Goal: Use online tool/utility: Utilize a website feature to perform a specific function

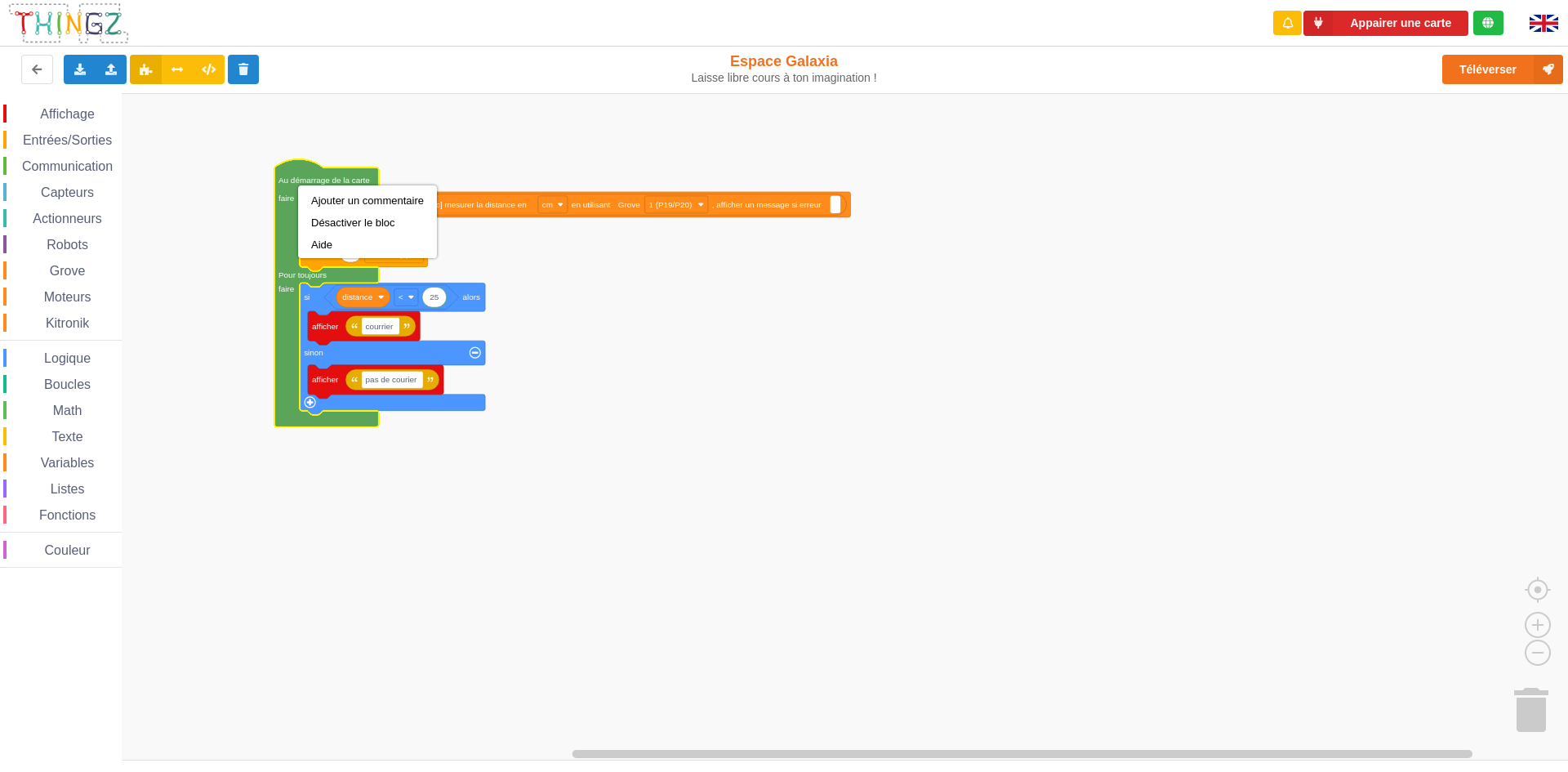
click at [740, 376] on rect "Espace de travail de Blocky" at bounding box center [790, 427] width 1580 height 668
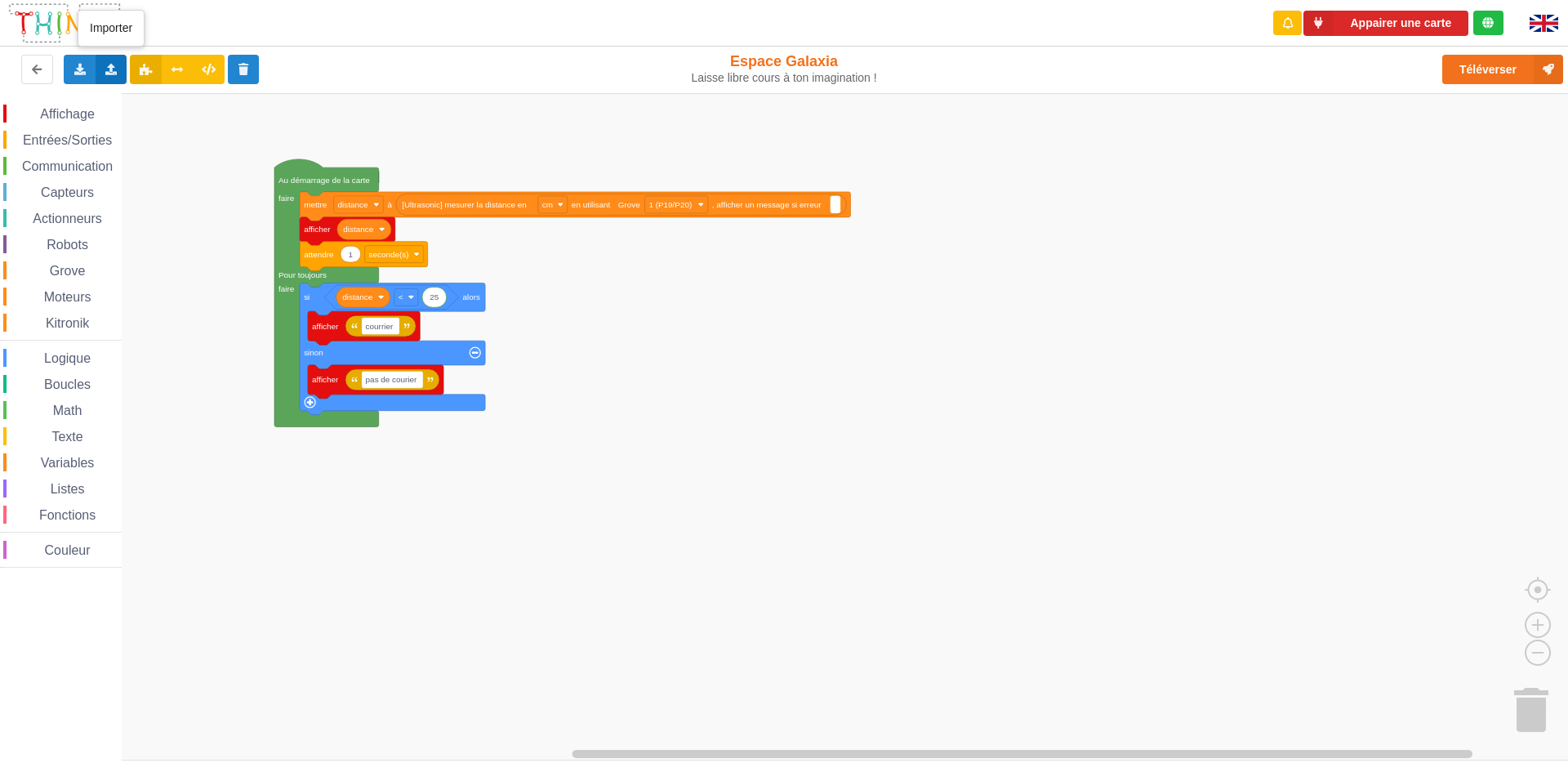
click at [103, 68] on div "Importer un assemblage de blocs Importer du code Python" at bounding box center [112, 69] width 32 height 29
click at [142, 97] on span "Importer un assemblage de blocs" at bounding box center [225, 100] width 169 height 13
click at [108, 68] on icon at bounding box center [111, 68] width 14 height 10
click at [182, 100] on span "Importer un assemblage de blocs" at bounding box center [225, 100] width 169 height 13
click at [107, 61] on div "Importer un assemblage de blocs Importer du code Python" at bounding box center [112, 69] width 32 height 29
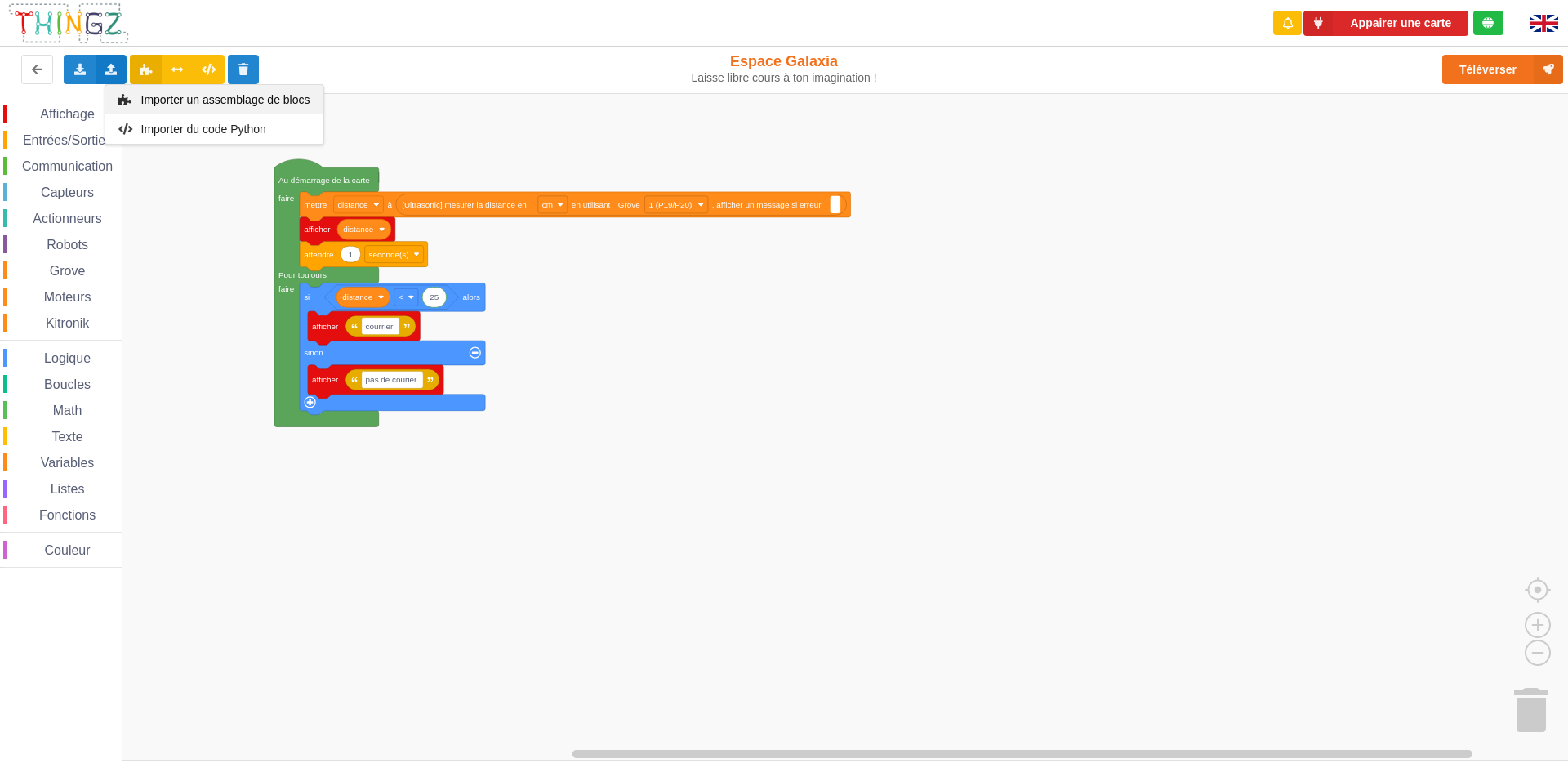
click at [172, 102] on span "Importer un assemblage de blocs" at bounding box center [225, 100] width 169 height 13
click at [102, 61] on div "Importer un assemblage de blocs Importer du code Python" at bounding box center [112, 69] width 32 height 29
click at [128, 105] on div "Importer un assemblage de blocs" at bounding box center [214, 99] width 218 height 29
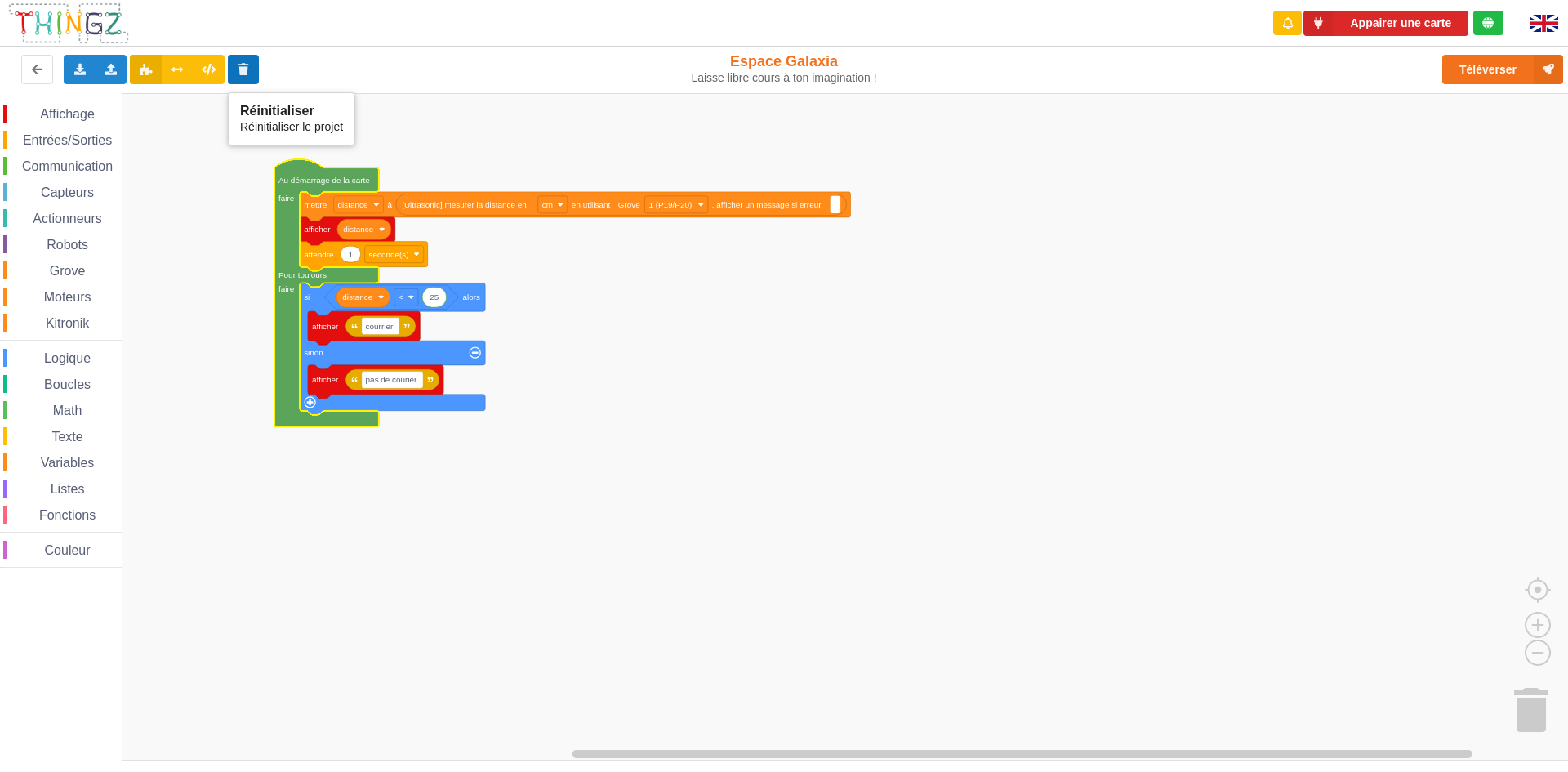
click at [248, 68] on icon at bounding box center [243, 68] width 14 height 10
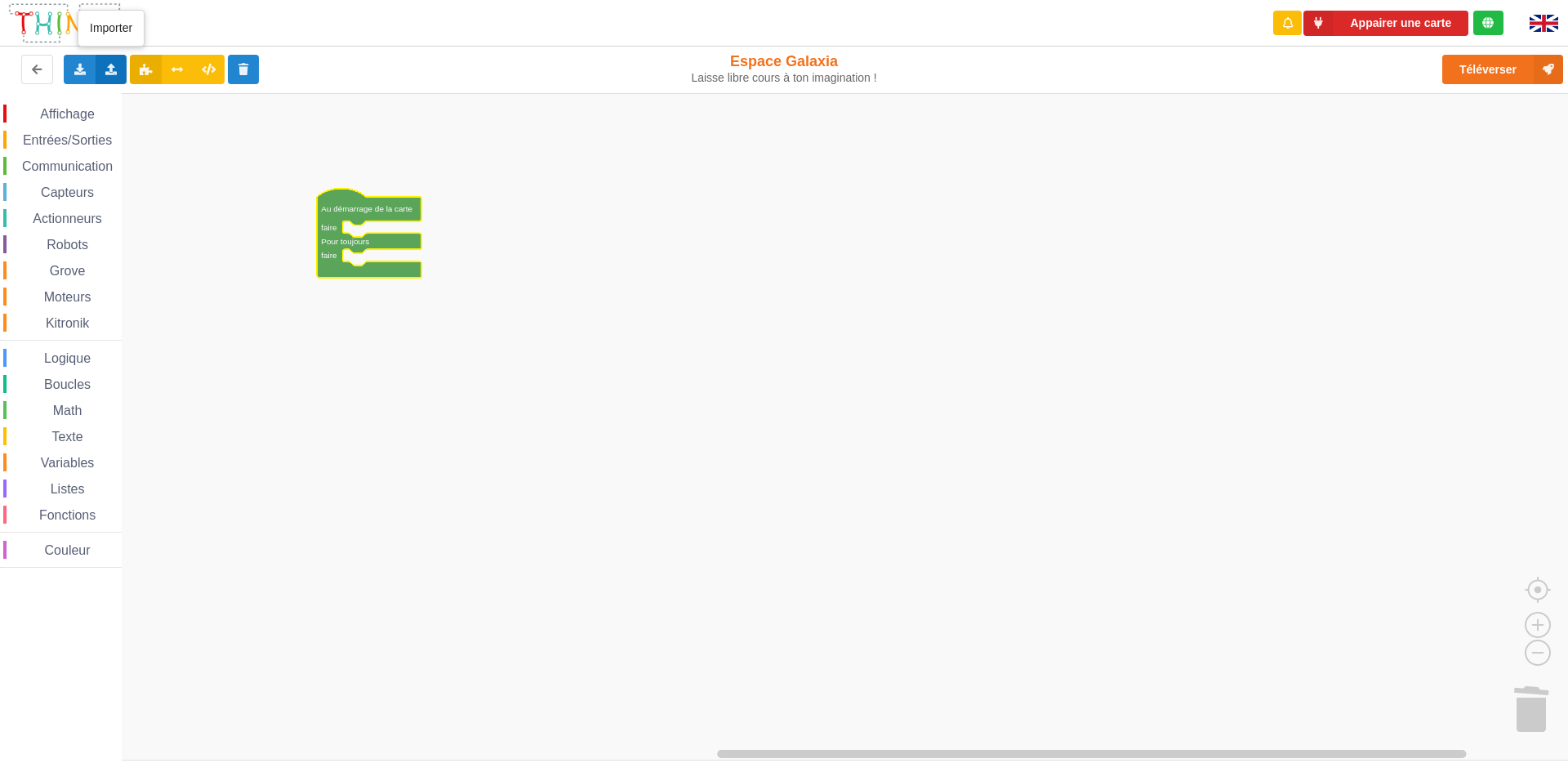
click at [107, 63] on icon at bounding box center [111, 68] width 14 height 10
click at [115, 91] on div "Importer un assemblage de blocs" at bounding box center [214, 99] width 218 height 29
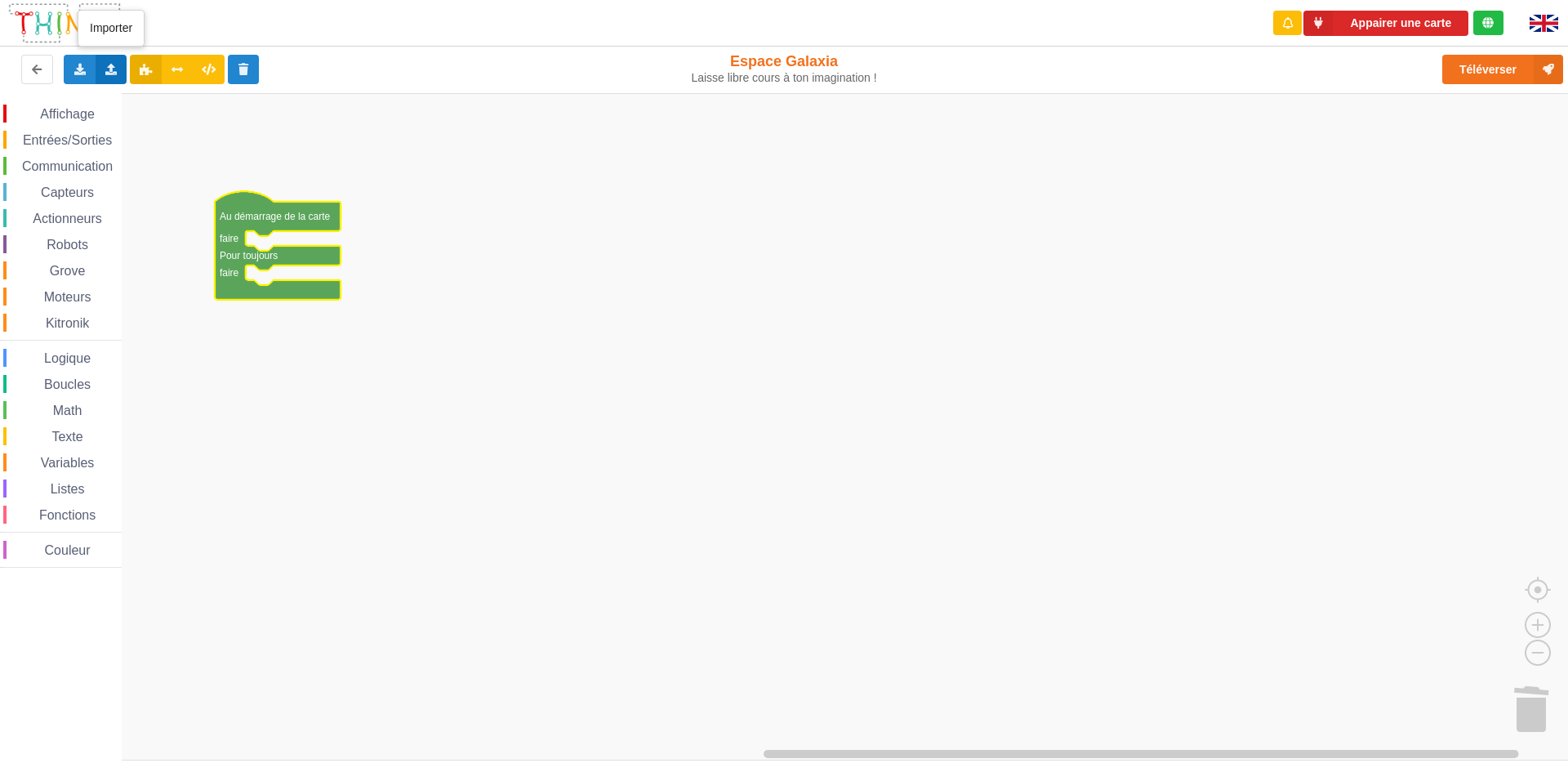
click at [115, 61] on div "Importer un assemblage de blocs Importer du code Python" at bounding box center [112, 69] width 32 height 29
click at [211, 95] on span "Importer un assemblage de blocs" at bounding box center [225, 100] width 169 height 13
click at [108, 65] on icon at bounding box center [111, 68] width 14 height 10
click at [135, 99] on div "Importer un assemblage de blocs" at bounding box center [214, 99] width 218 height 29
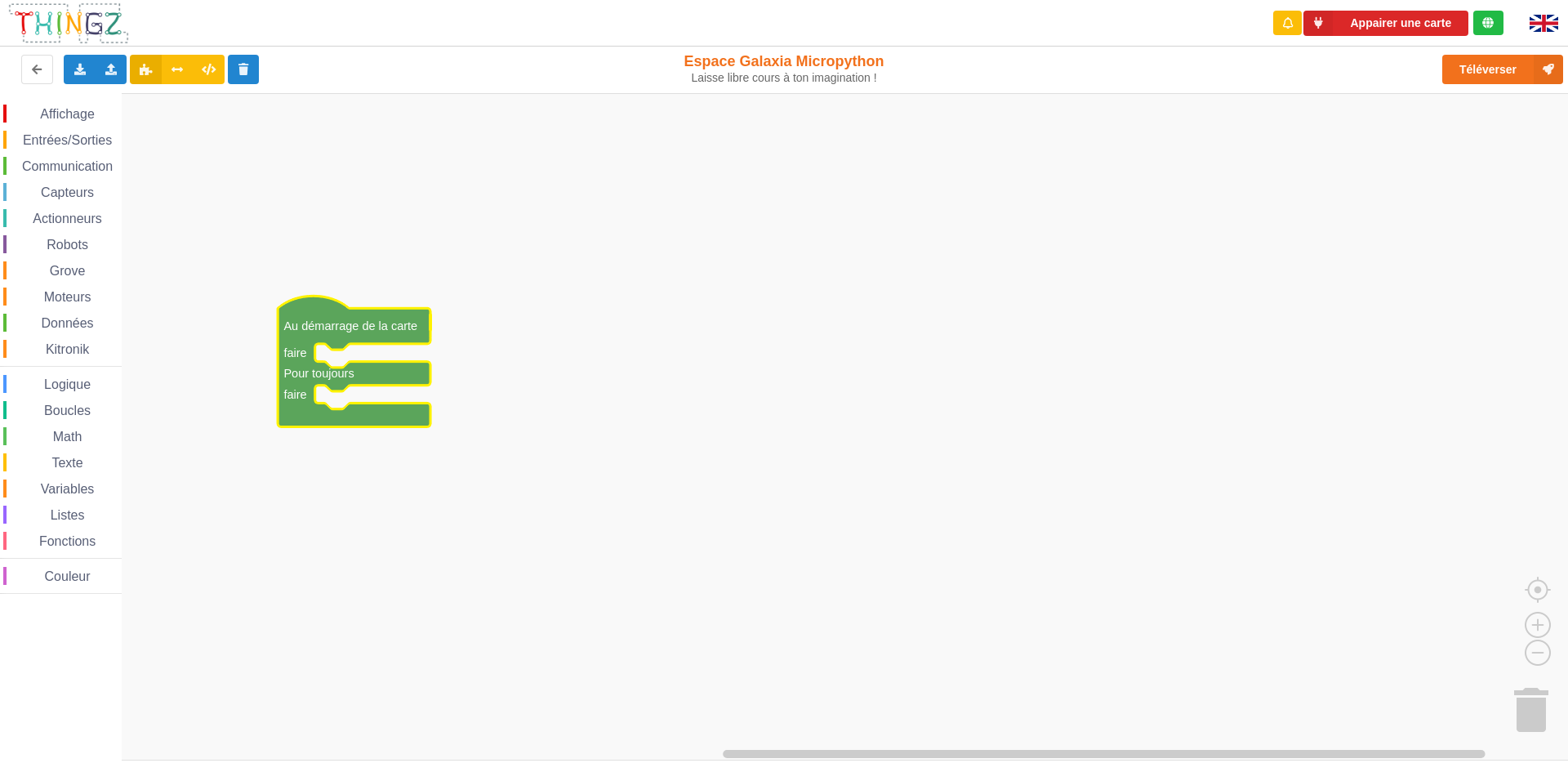
click at [47, 110] on span "Affichage" at bounding box center [67, 113] width 59 height 14
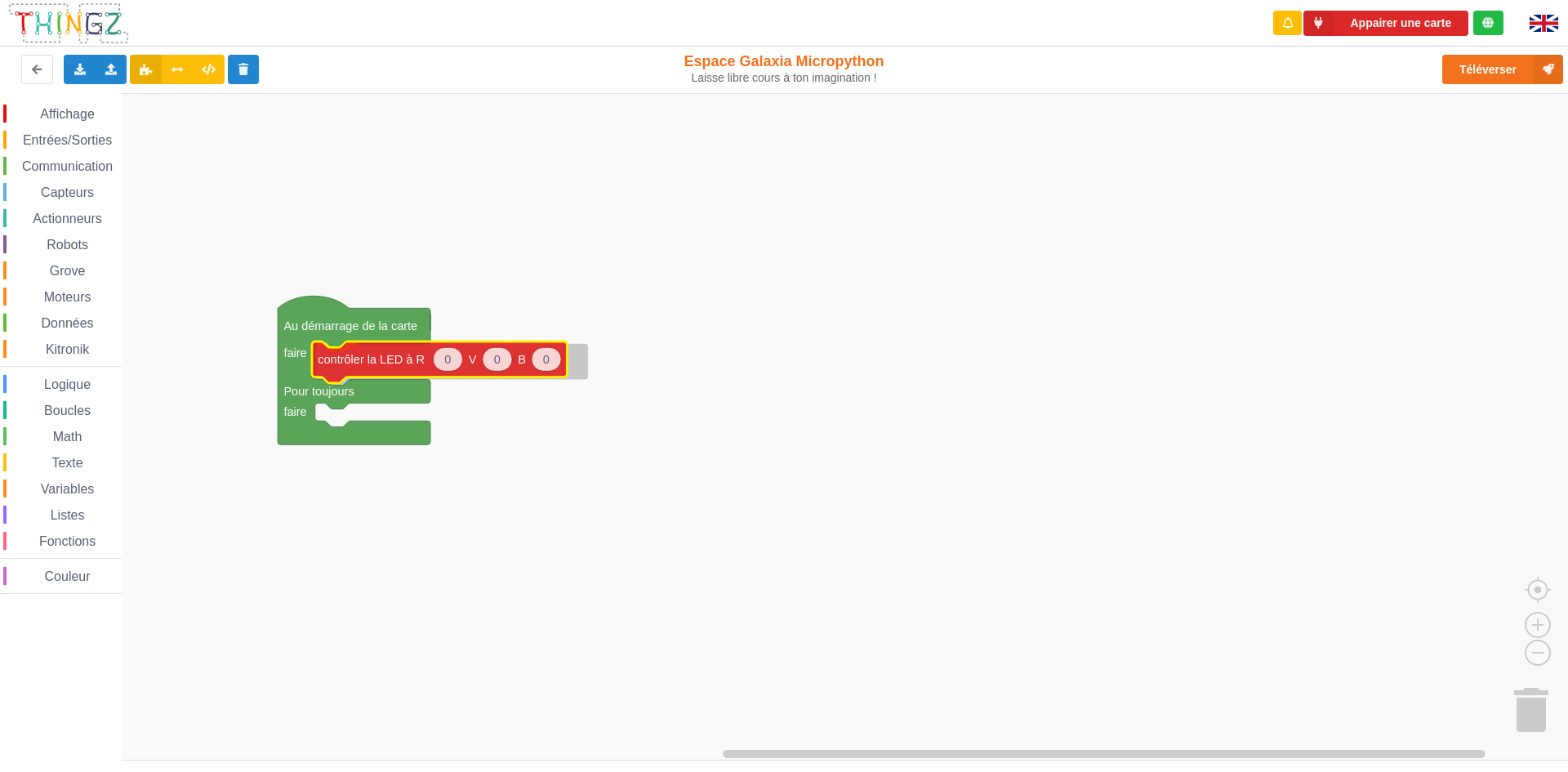
click at [374, 361] on div "Affichage Entrées/Sorties Communication Capteurs Actionneurs Robots Grove Moteu…" at bounding box center [790, 427] width 1580 height 668
click at [443, 368] on icon "Espace de travail de Blocky" at bounding box center [451, 362] width 29 height 23
click at [443, 368] on input "0" at bounding box center [452, 362] width 30 height 24
type input "255"
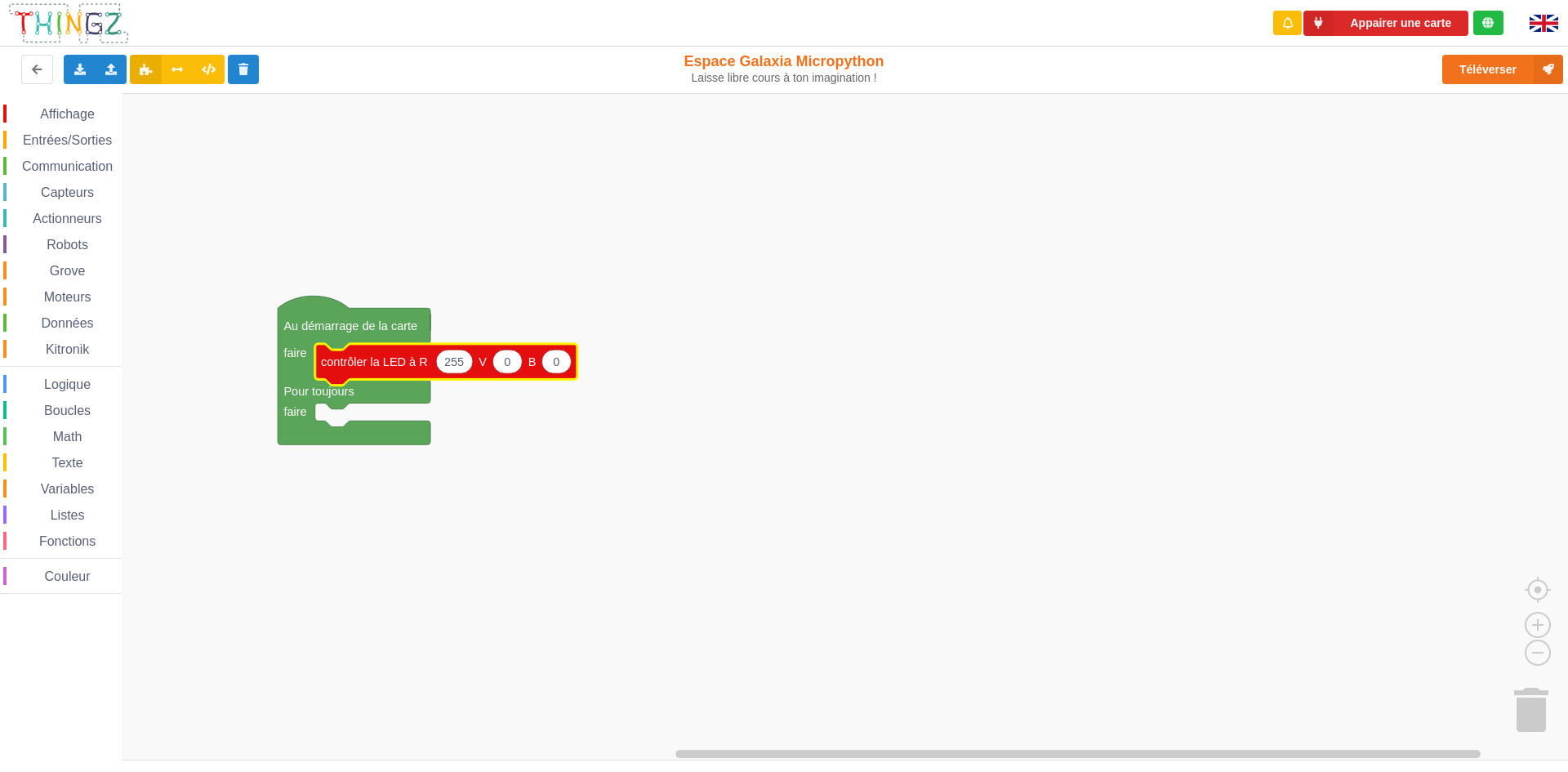
click at [506, 370] on icon "Espace de travail de Blocky" at bounding box center [507, 362] width 29 height 23
click at [506, 370] on input "0" at bounding box center [507, 362] width 30 height 24
type input "255"
click at [562, 367] on text "0" at bounding box center [564, 362] width 7 height 13
click at [562, 367] on input "0" at bounding box center [564, 362] width 30 height 24
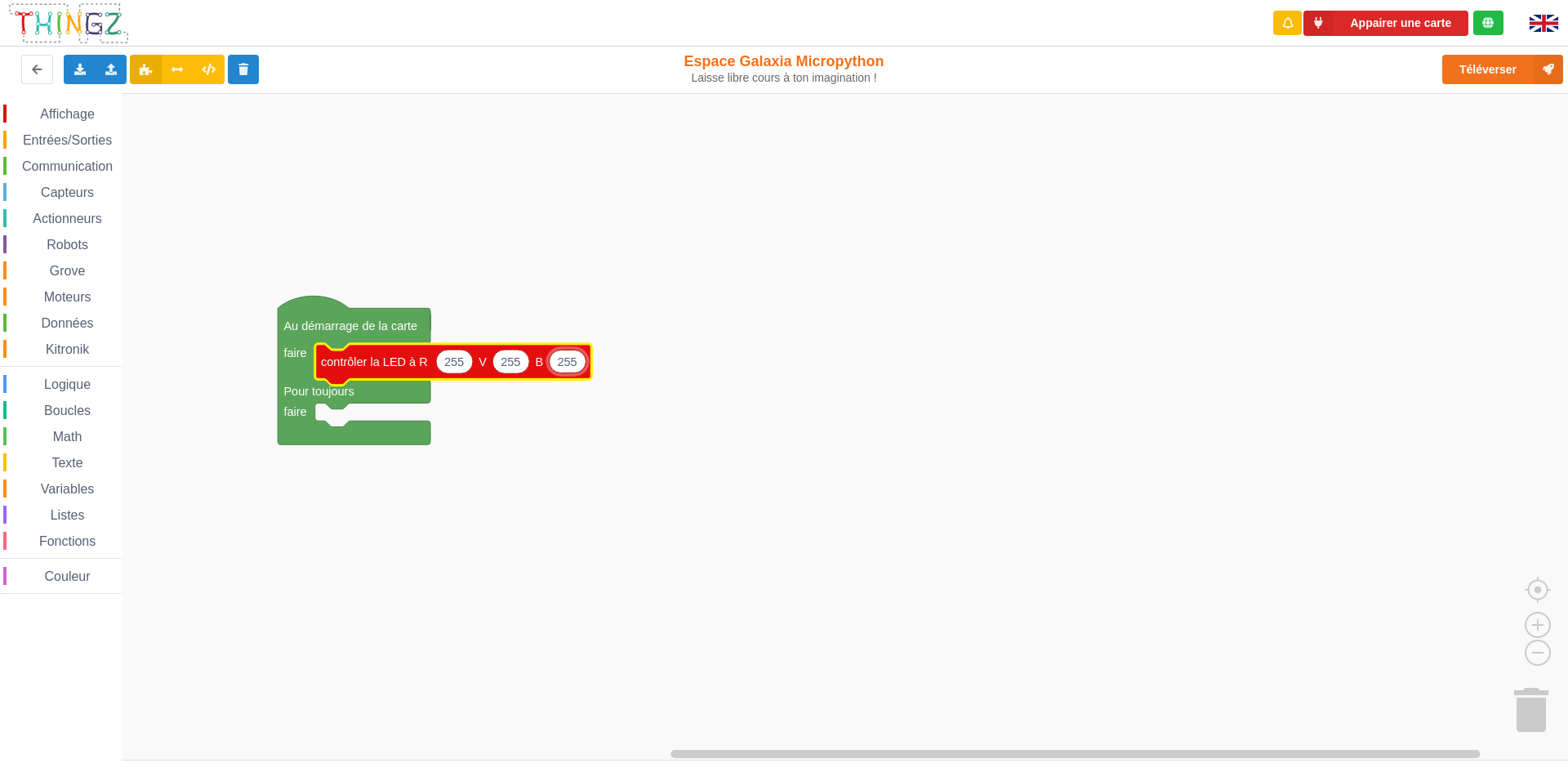
type input "255"
click at [38, 136] on span "Entrées/Sorties" at bounding box center [67, 140] width 94 height 14
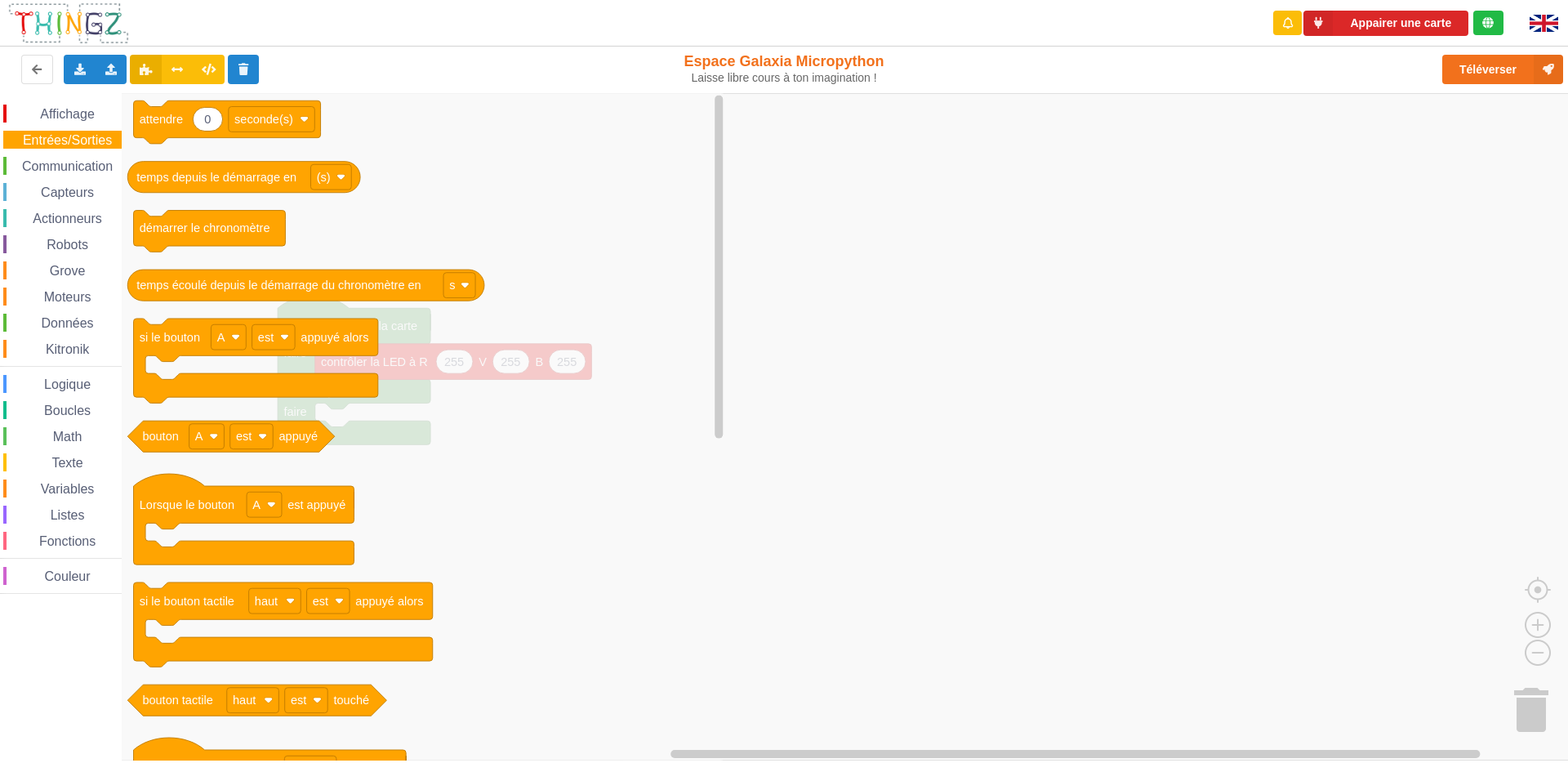
click at [542, 427] on icon "0 attendre seconde(s) temps depuis le démarrage en (s) démarrer le chronomètre …" at bounding box center [424, 427] width 605 height 668
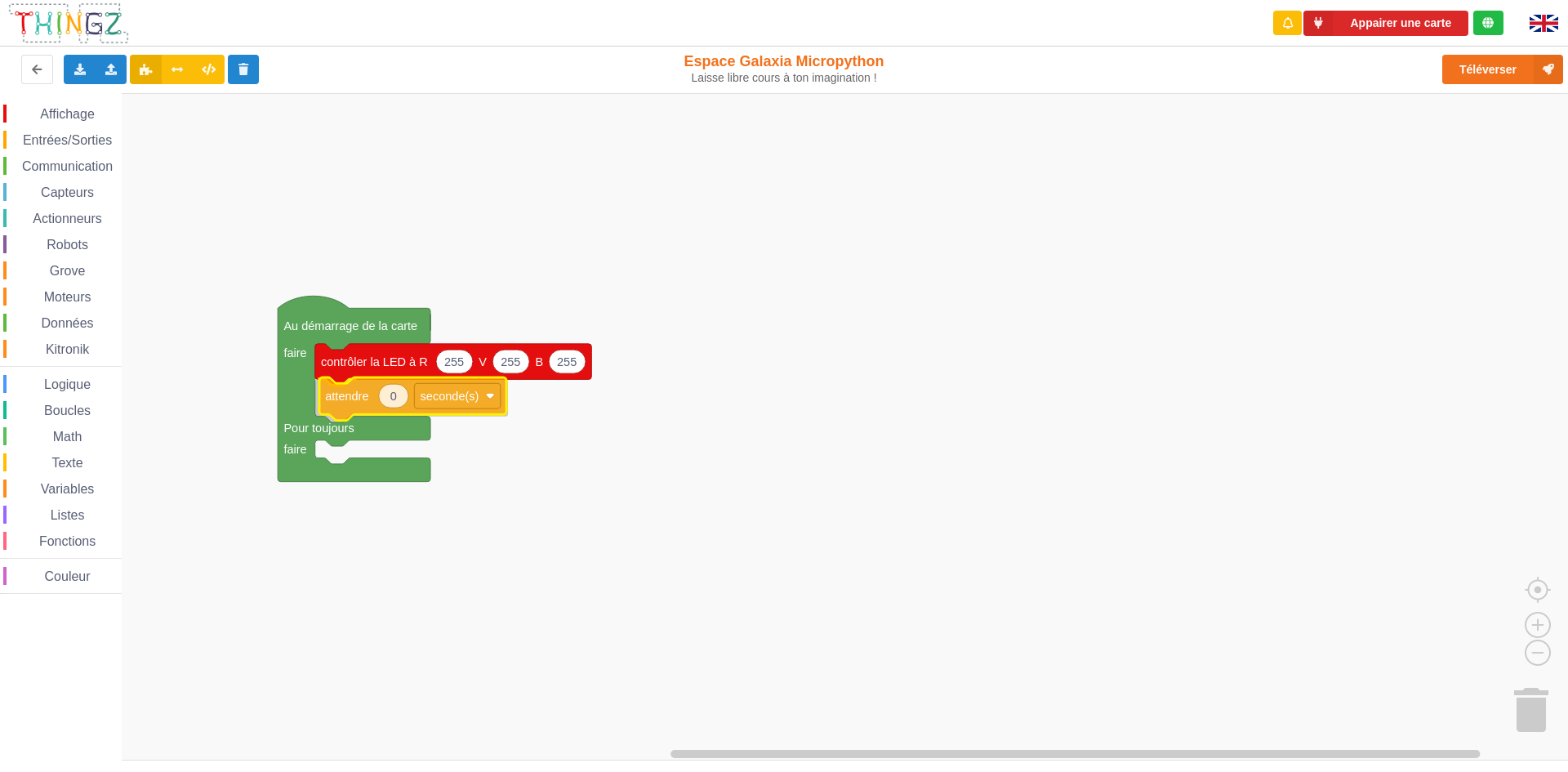
click at [357, 408] on div "Affichage Entrées/Sorties Communication Capteurs Actionneurs Robots Grove Moteu…" at bounding box center [790, 427] width 1580 height 668
click at [394, 397] on icon "Espace de travail de Blocky" at bounding box center [389, 398] width 29 height 23
type input "1"
click at [30, 111] on span "Espace de travail de Blocky" at bounding box center [31, 114] width 13 height 13
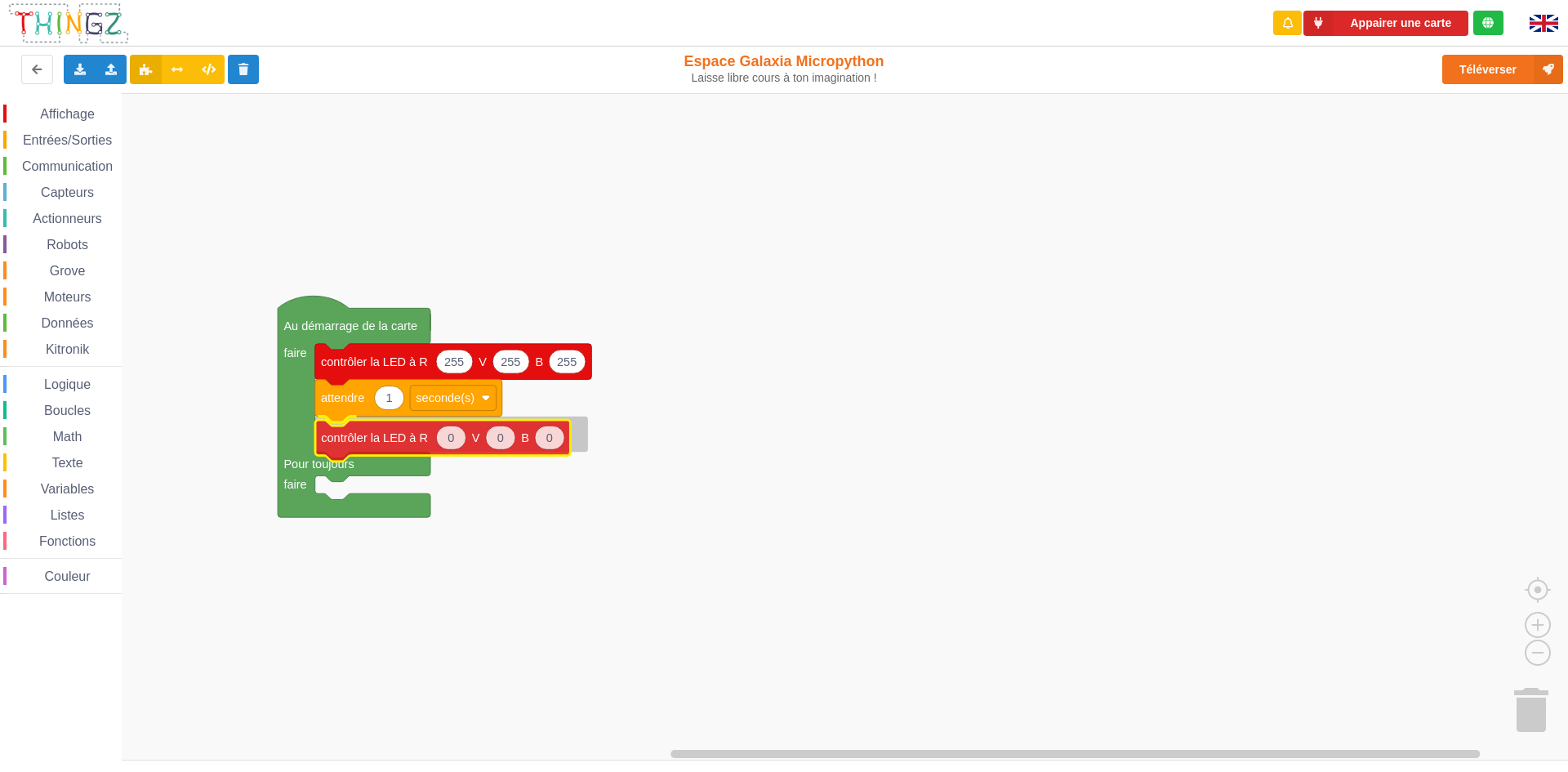
click at [363, 445] on div "Affichage Entrées/Sorties Communication Capteurs Actionneurs Robots Grove Moteu…" at bounding box center [790, 427] width 1580 height 668
click at [42, 138] on span "Entrées/Sorties" at bounding box center [67, 140] width 94 height 14
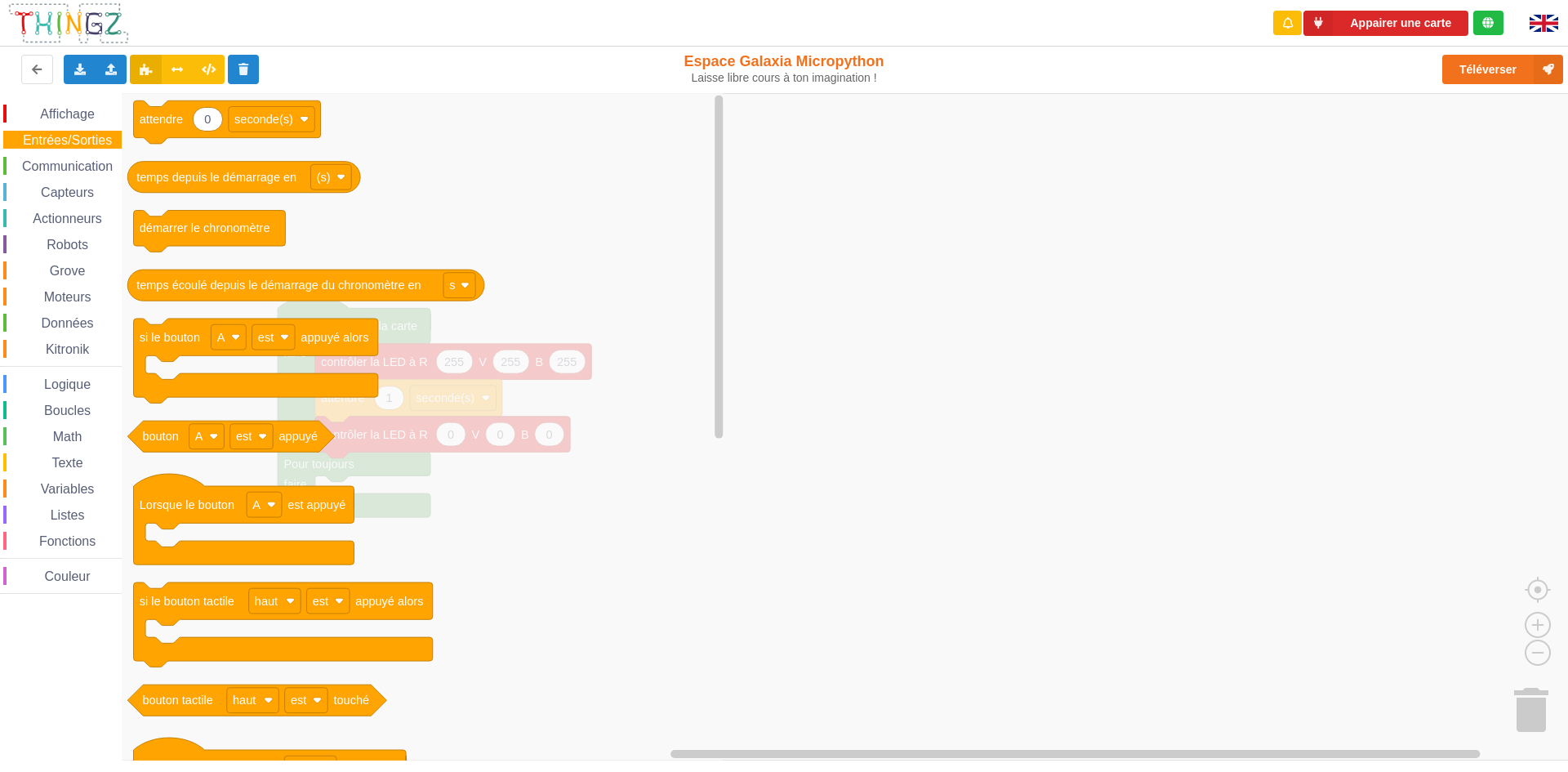
click at [520, 532] on icon "0 attendre seconde(s) temps depuis le démarrage en (s) démarrer le chronomètre …" at bounding box center [424, 427] width 605 height 668
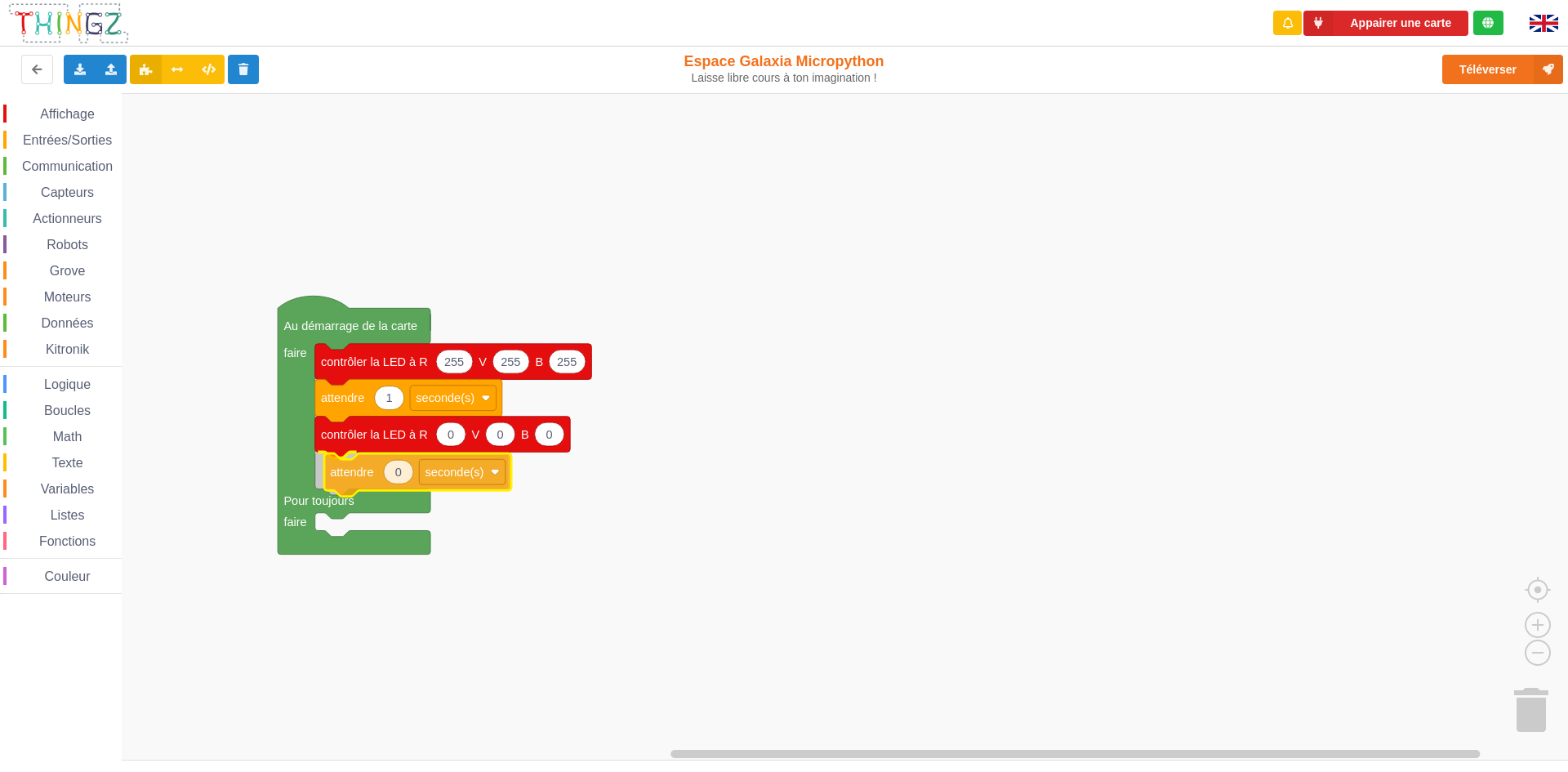
click at [343, 484] on div "Affichage Entrées/Sorties Communication Capteurs Actionneurs Robots Grove Moteu…" at bounding box center [790, 427] width 1580 height 668
click at [390, 471] on text "0" at bounding box center [389, 471] width 7 height 13
type input "1"
click at [24, 160] on span "Communication" at bounding box center [67, 166] width 96 height 14
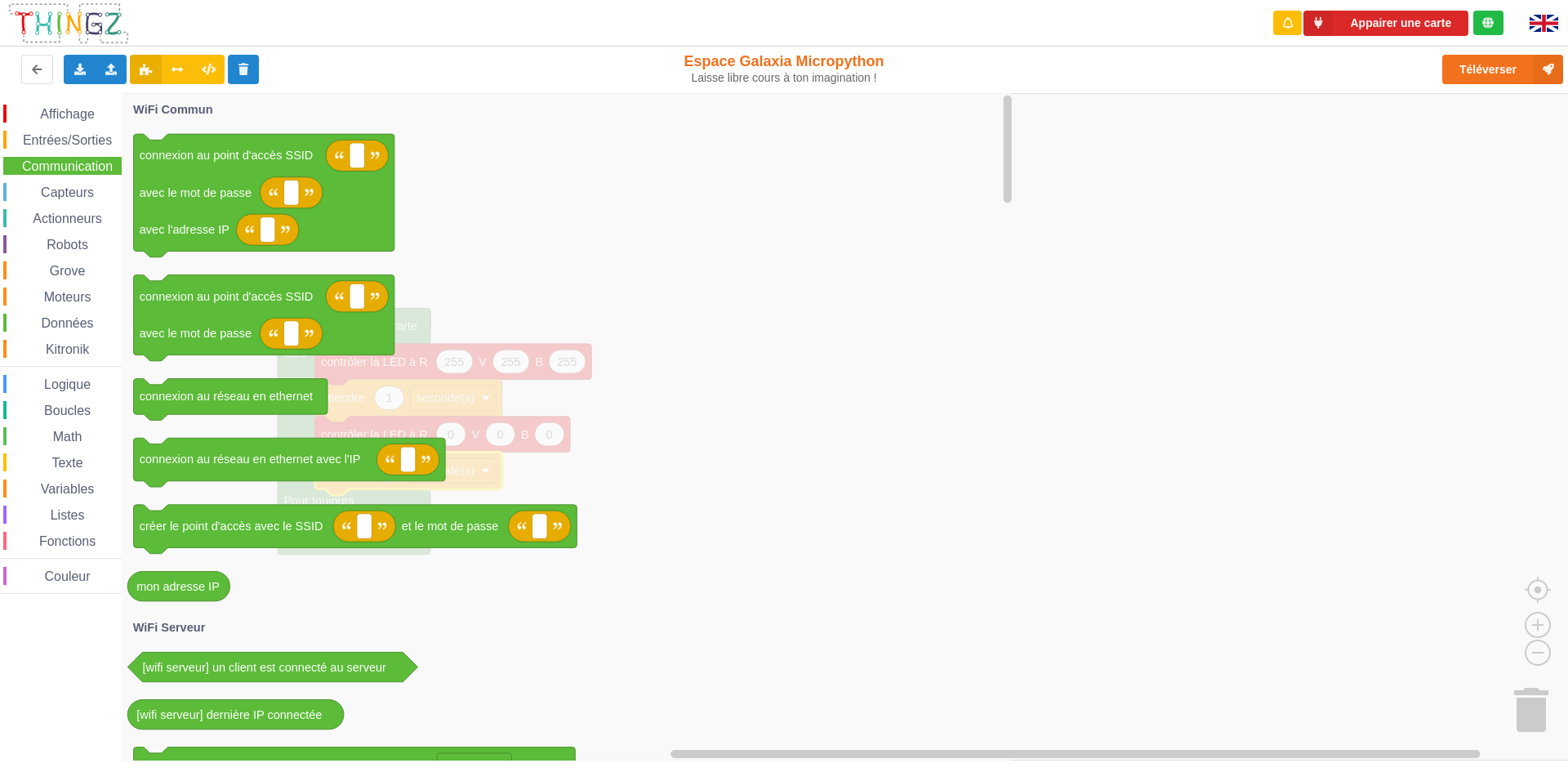
click at [1219, 394] on rect "Espace de travail de Blocky" at bounding box center [790, 427] width 1580 height 668
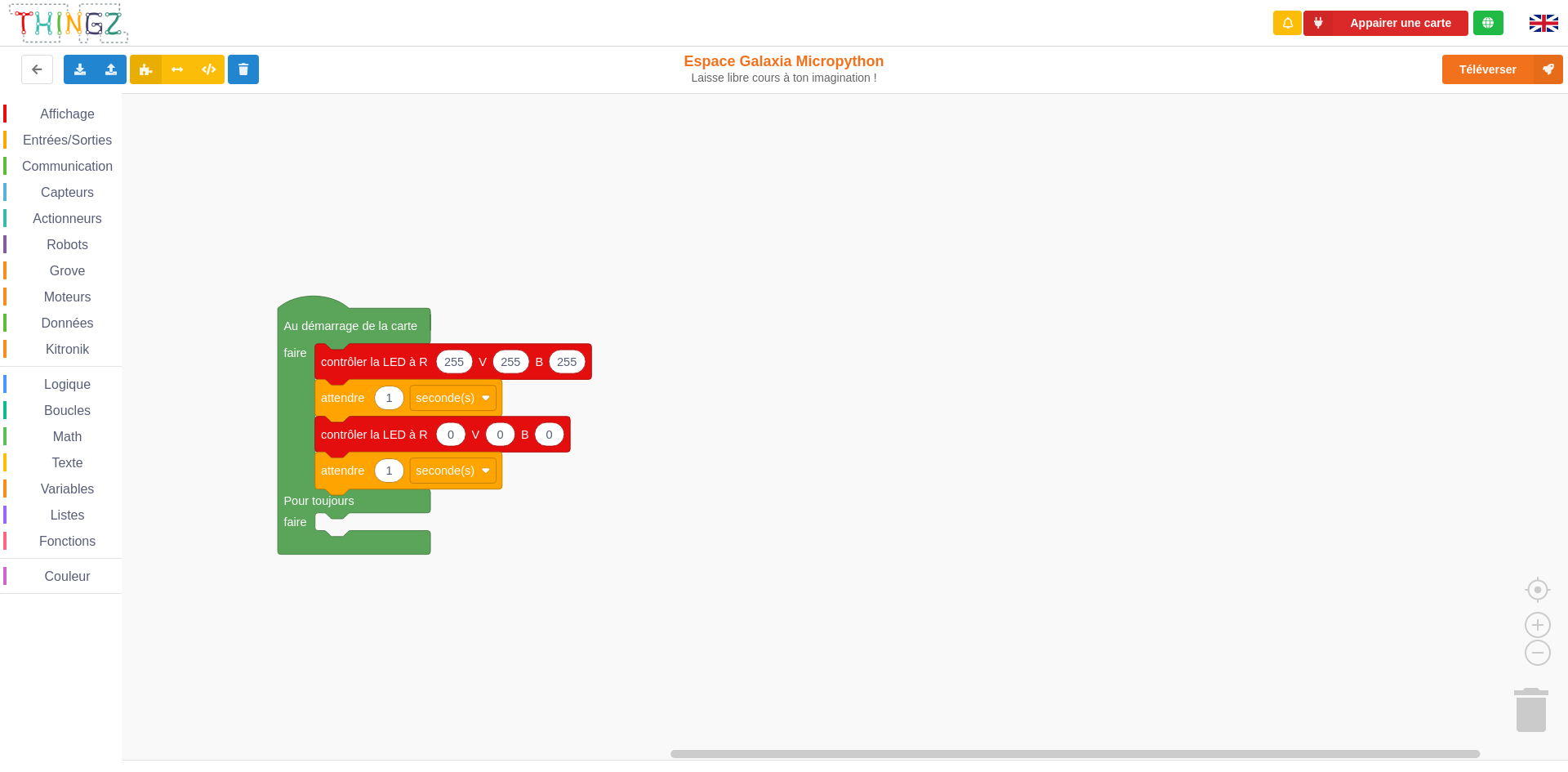
click at [76, 108] on span "Affichage" at bounding box center [67, 113] width 59 height 14
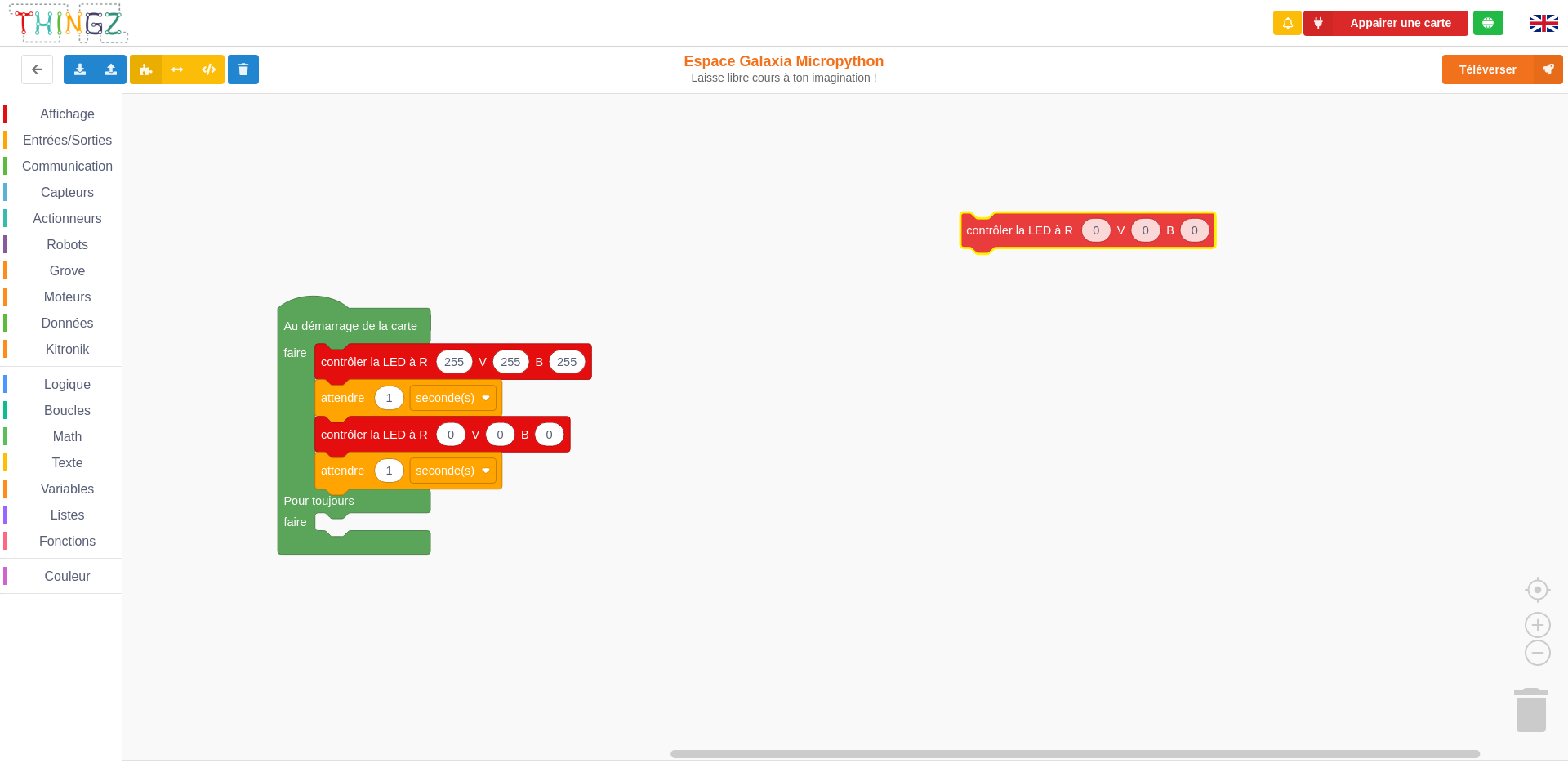
click at [1114, 218] on div "Affichage Entrées/Sorties Communication Capteurs Actionneurs Robots Grove Moteu…" at bounding box center [790, 427] width 1580 height 668
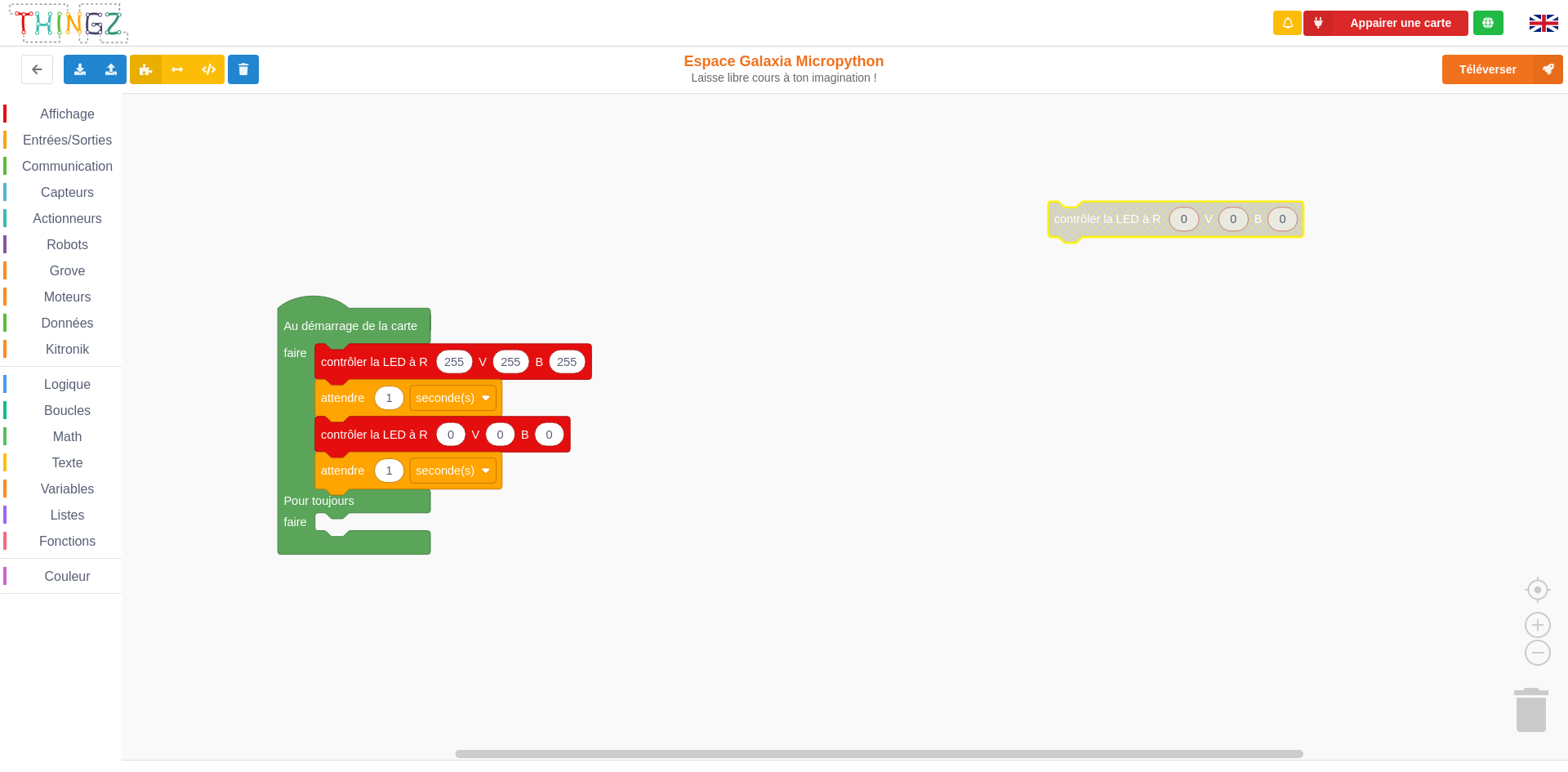
click at [73, 115] on span "Affichage" at bounding box center [67, 113] width 59 height 14
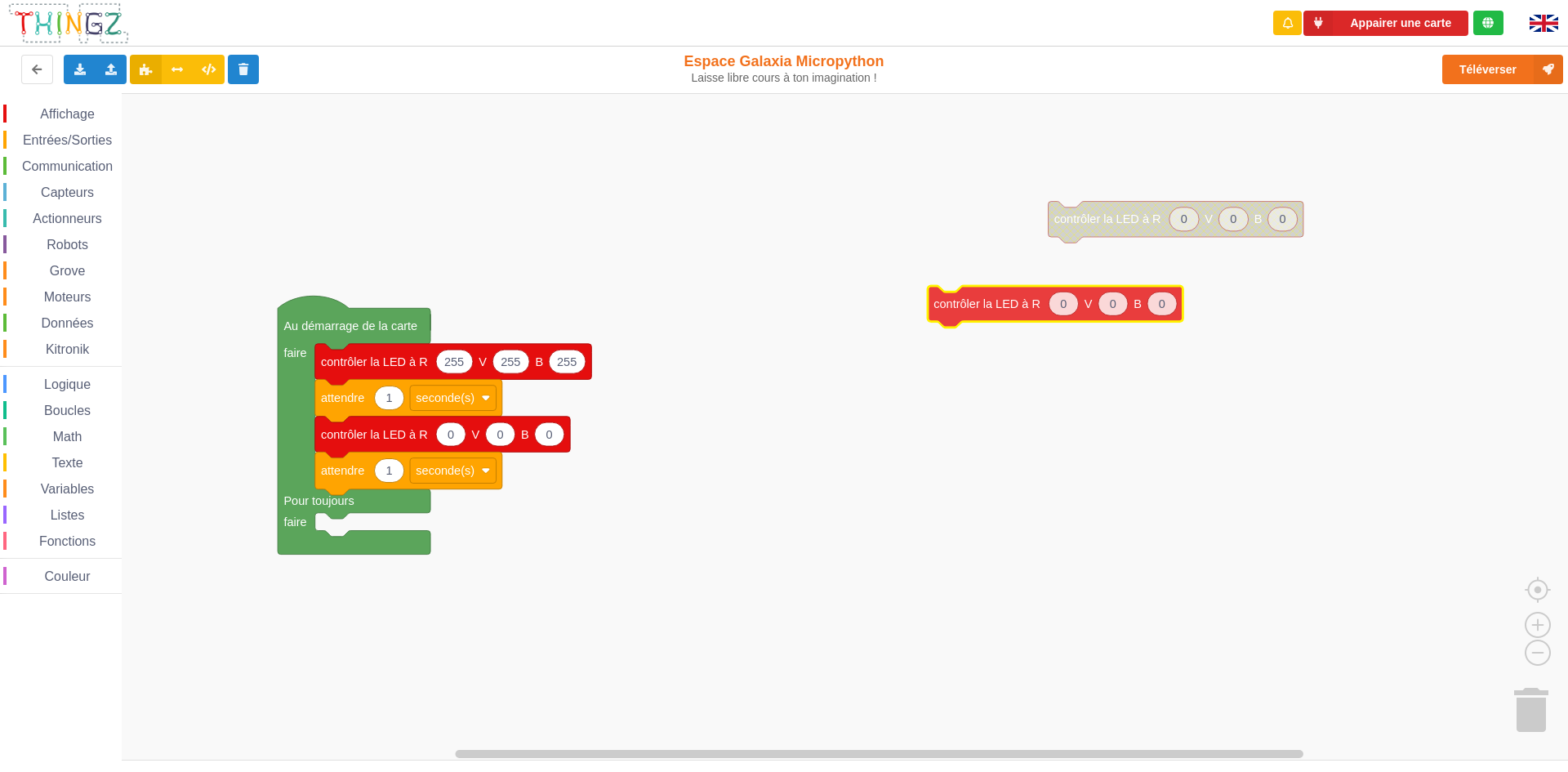
click at [1006, 298] on div "Affichage Entrées/Sorties Communication Capteurs Actionneurs Robots Grove Moteu…" at bounding box center [790, 427] width 1580 height 668
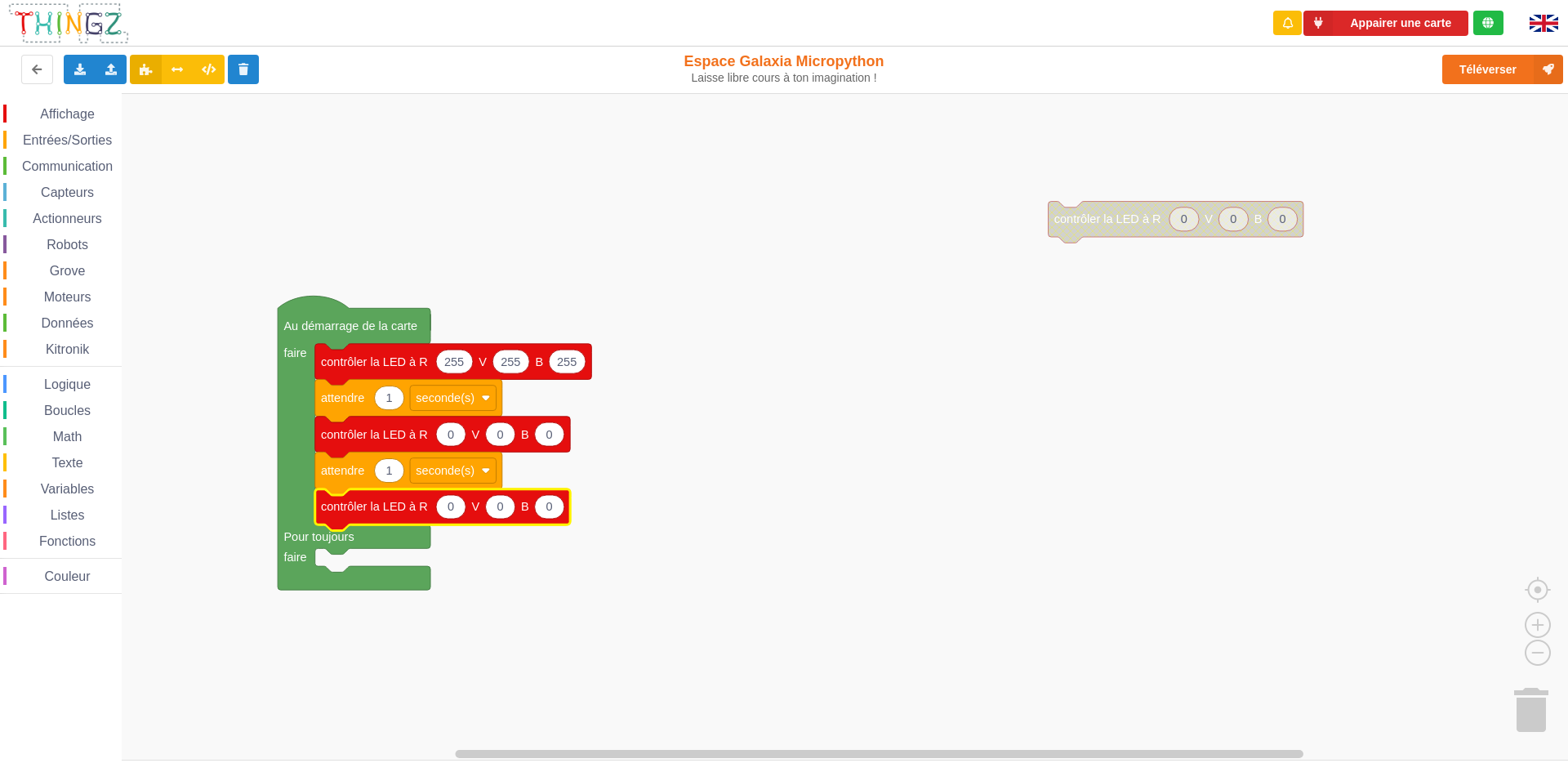
click at [39, 137] on span "Entrées/Sorties" at bounding box center [67, 140] width 94 height 14
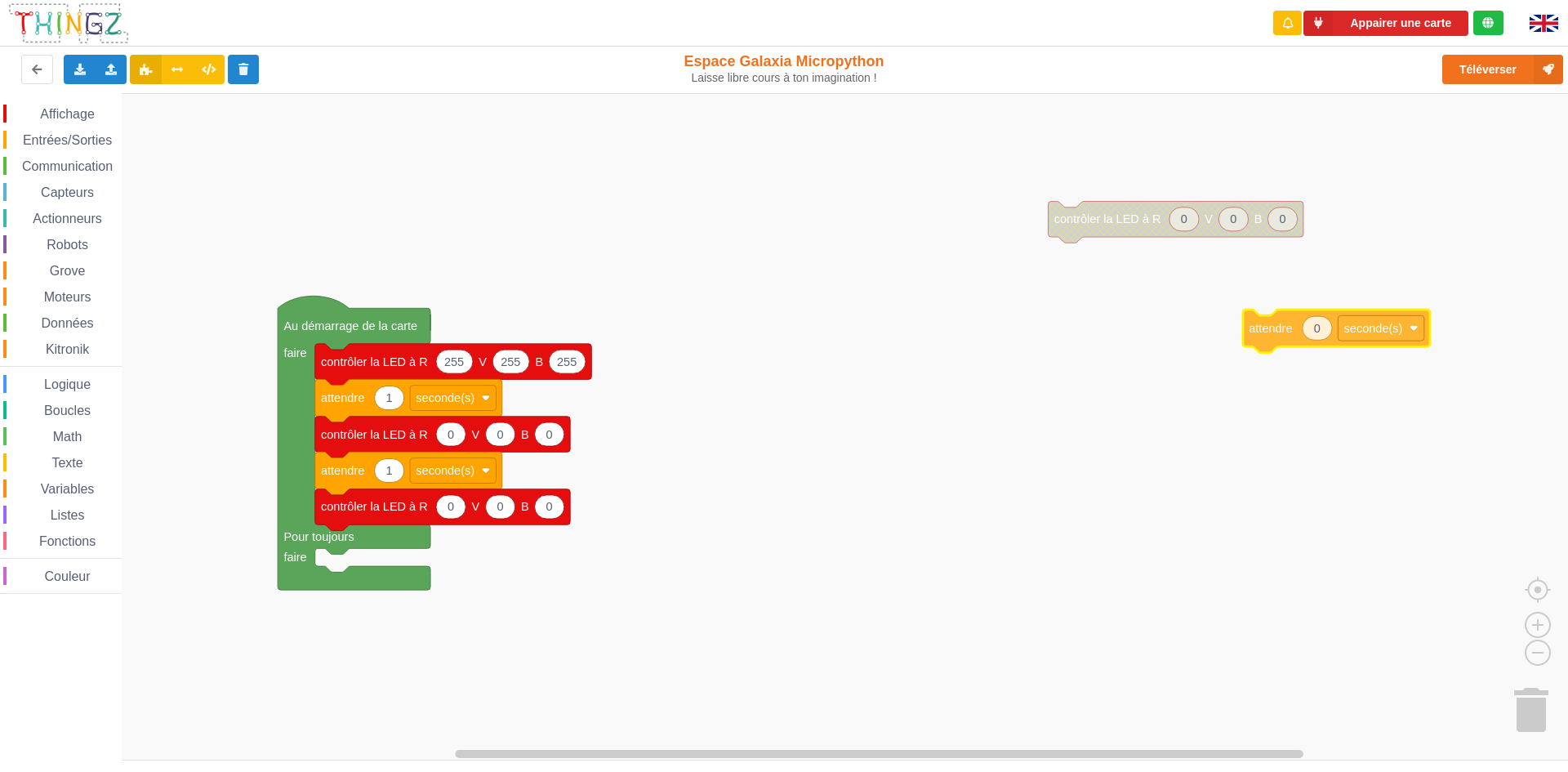
click at [1265, 338] on div "Affichage Entrées/Sorties Communication Capteurs Actionneurs Robots Grove Moteu…" at bounding box center [790, 427] width 1580 height 668
drag, startPoint x: 34, startPoint y: 137, endPoint x: 153, endPoint y: 173, distance: 124.3
click at [153, 173] on div "Affichage Entrées/Sorties Communication Capteurs Actionneurs Robots Grove Moteu…" at bounding box center [790, 427] width 1580 height 668
click at [58, 129] on div "Affichage Entrées/Sorties Communication Capteurs Actionneurs Robots Grove Moteu…" at bounding box center [61, 348] width 122 height 489
click at [52, 133] on div "Entrées/Sorties" at bounding box center [62, 140] width 118 height 18
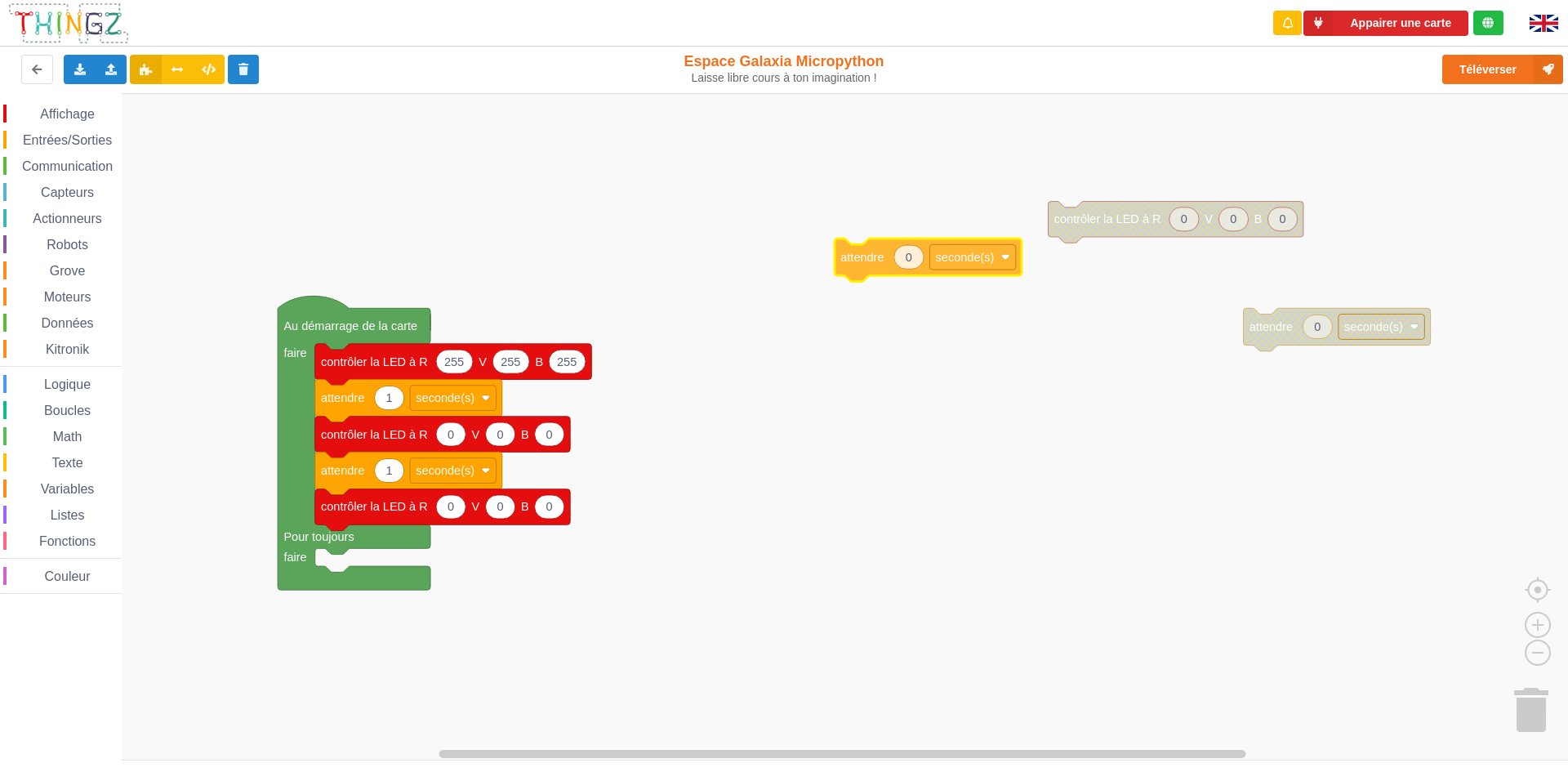
click at [901, 260] on div "Affichage Entrées/Sorties Communication Capteurs Actionneurs Robots Grove Moteu…" at bounding box center [790, 427] width 1580 height 668
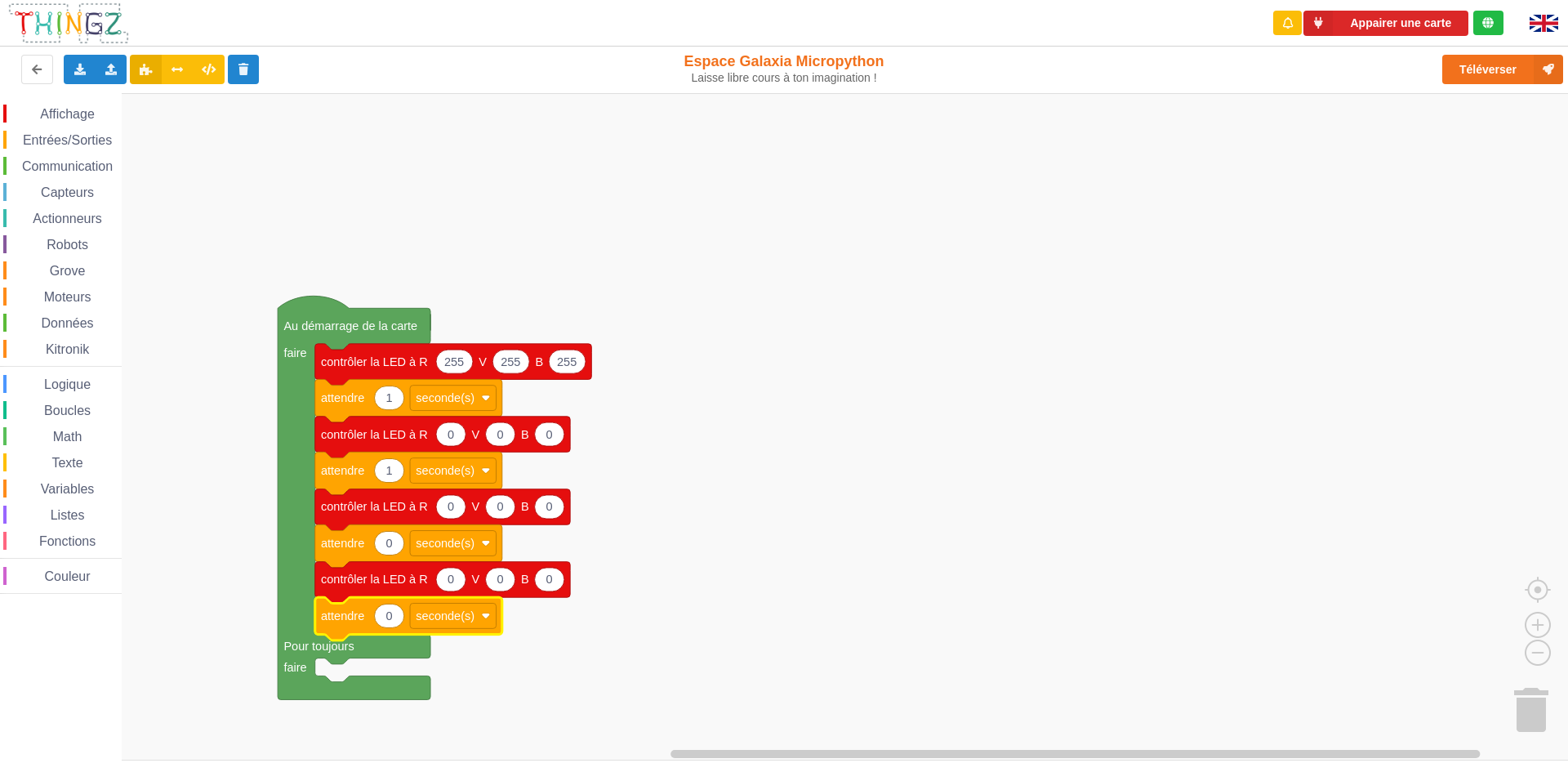
click at [452, 514] on text "0" at bounding box center [451, 507] width 7 height 13
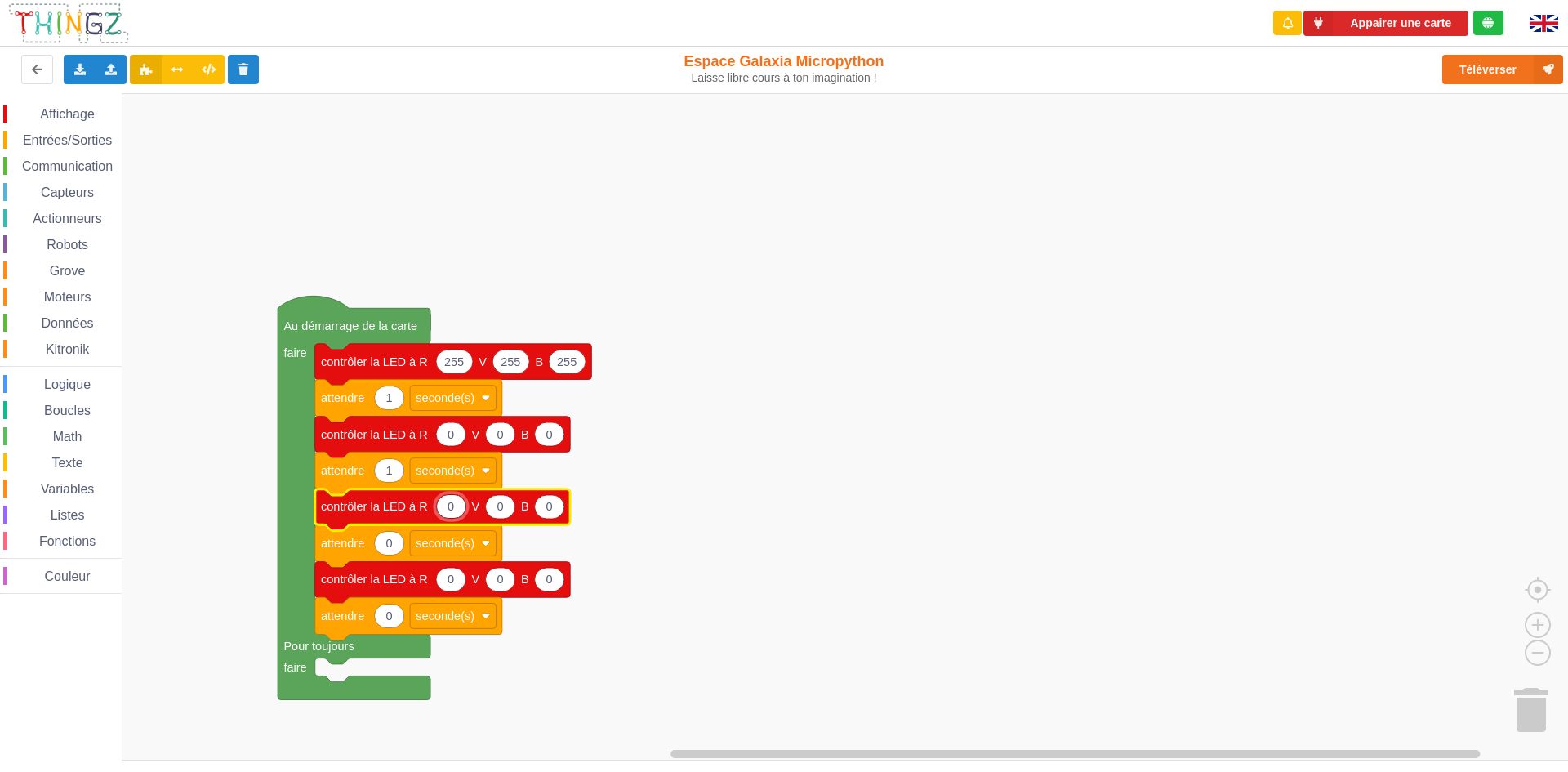
click at [452, 514] on input "0" at bounding box center [452, 506] width 30 height 24
type input "255"
click at [514, 516] on icon "Espace de travail de Blocky" at bounding box center [507, 507] width 29 height 23
type input "255"
click at [571, 511] on icon "Espace de travail de Blocky" at bounding box center [563, 507] width 29 height 23
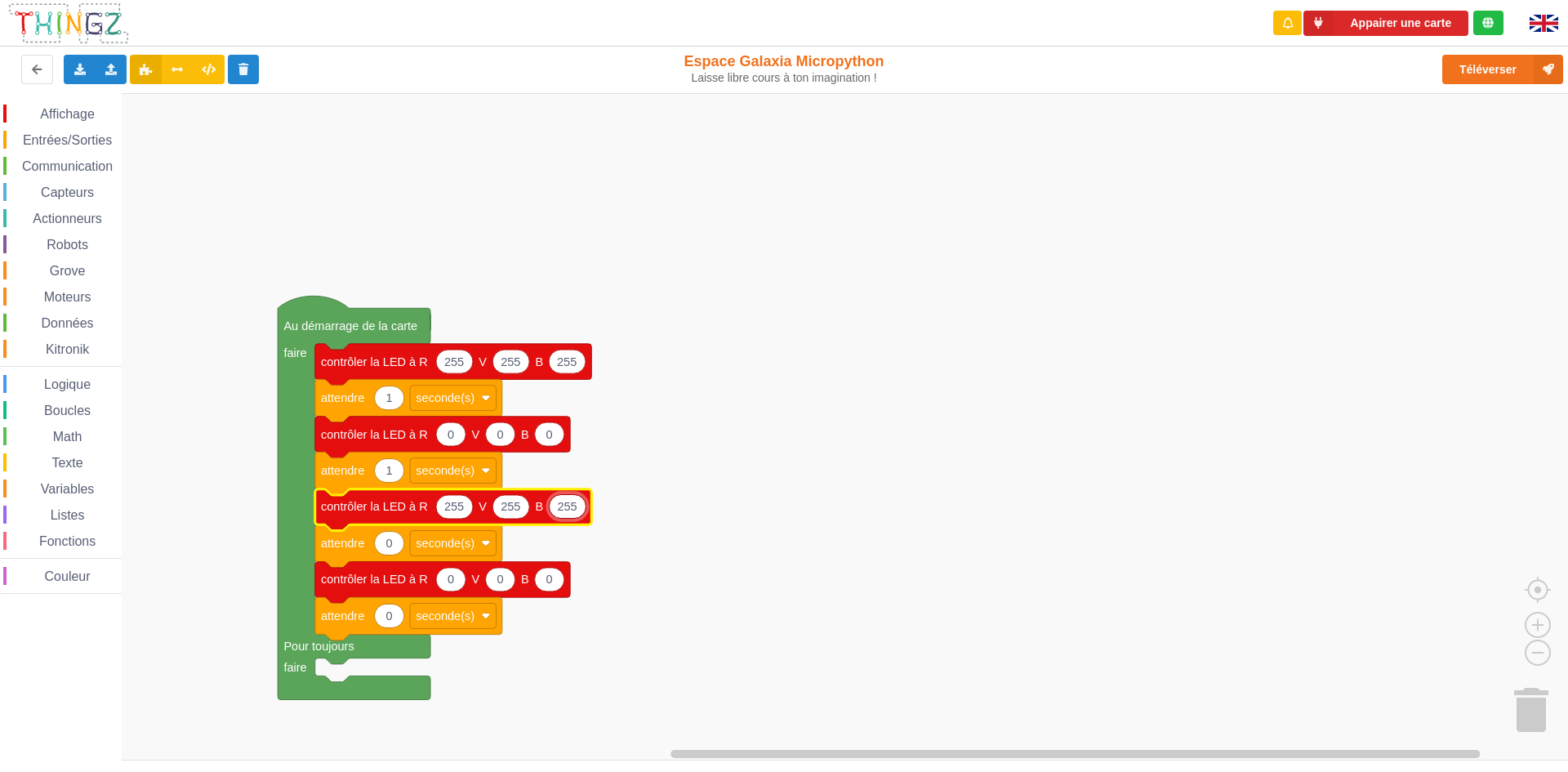
type input "255"
click at [397, 542] on icon "Espace de travail de Blocky" at bounding box center [389, 543] width 29 height 23
type input "1"
click at [399, 615] on icon "Espace de travail de Blocky" at bounding box center [389, 616] width 29 height 23
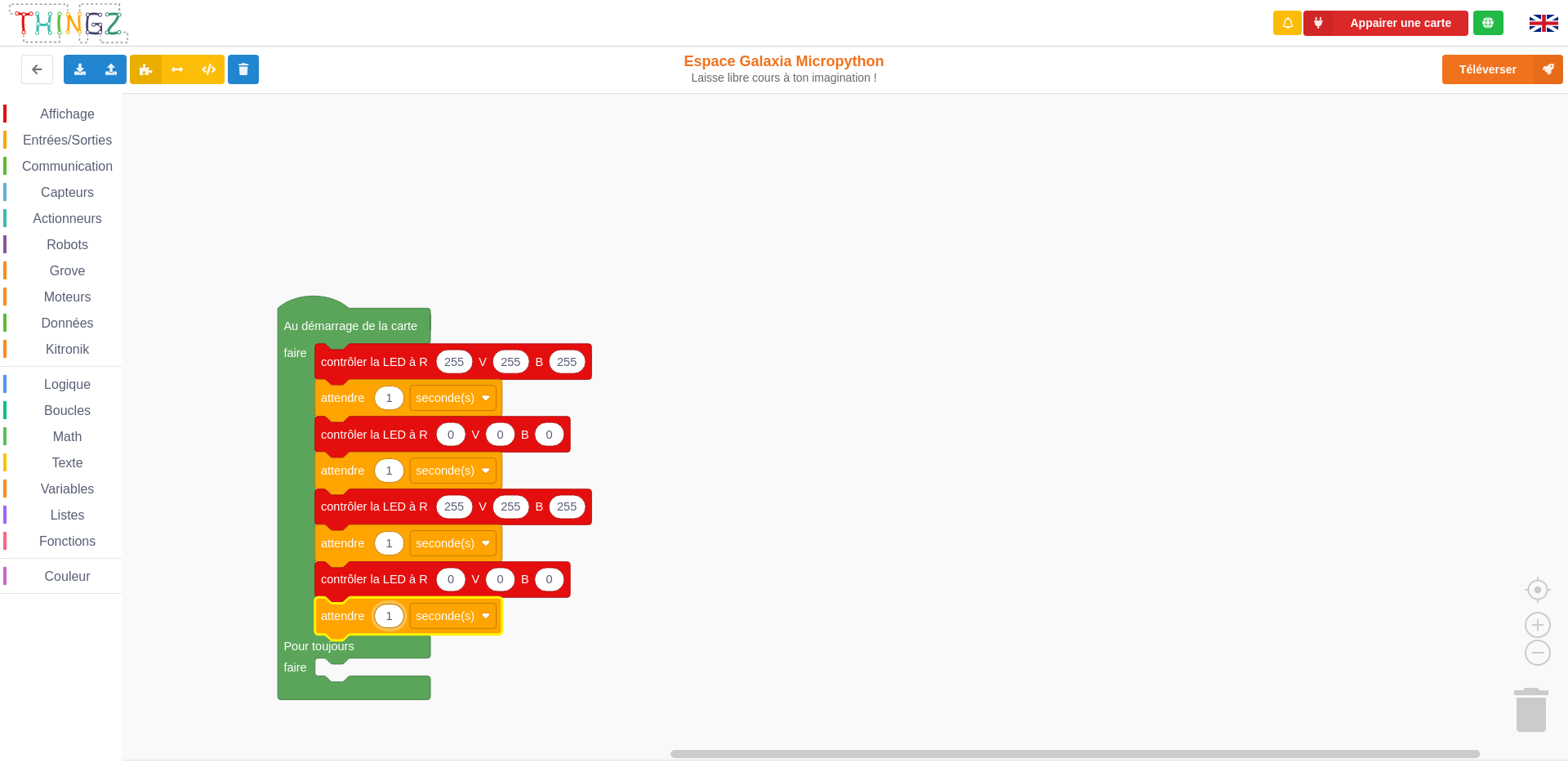
type input "1"
click at [975, 562] on rect "Espace de travail de Blocky" at bounding box center [790, 427] width 1580 height 668
